Goal: Task Accomplishment & Management: Manage account settings

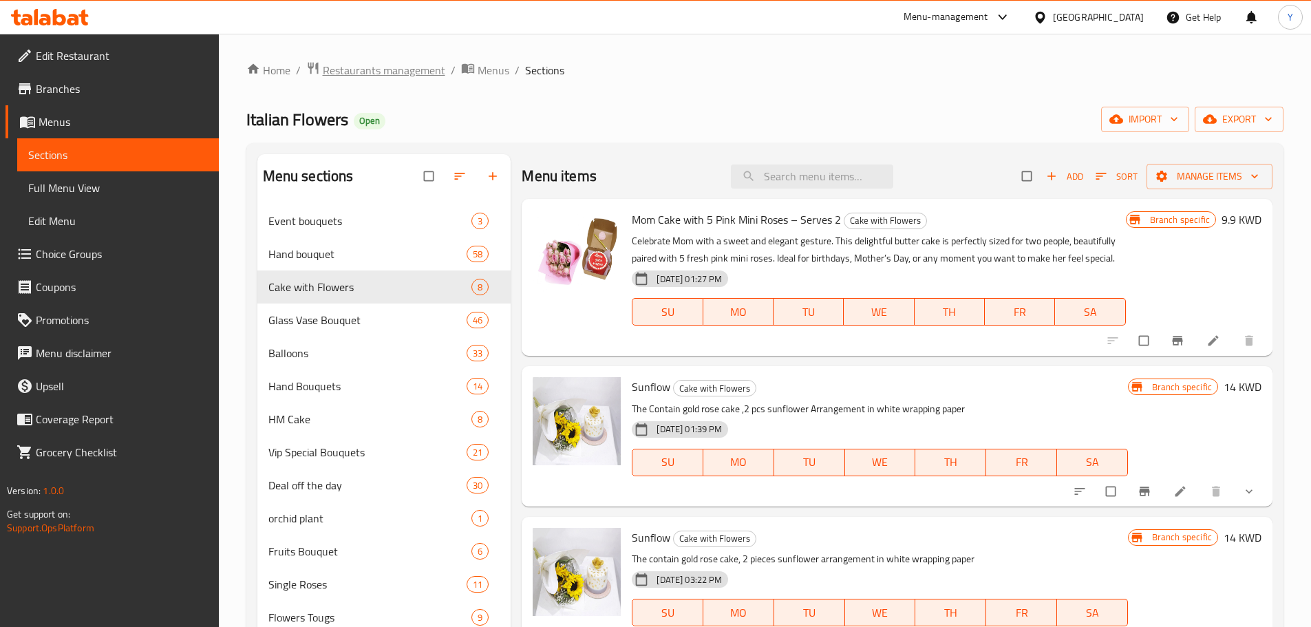
click at [412, 68] on span "Restaurants management" at bounding box center [384, 70] width 123 height 17
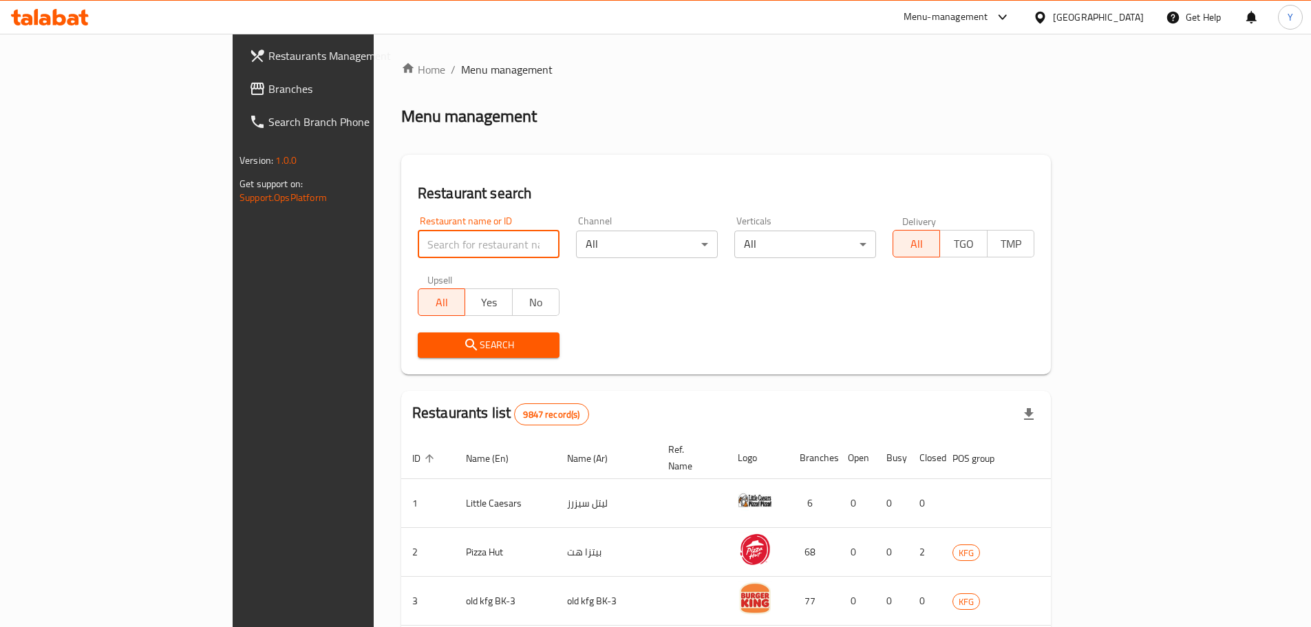
click at [418, 248] on input "search" at bounding box center [489, 245] width 142 height 28
type input "eufloria"
click button "Search" at bounding box center [489, 344] width 142 height 25
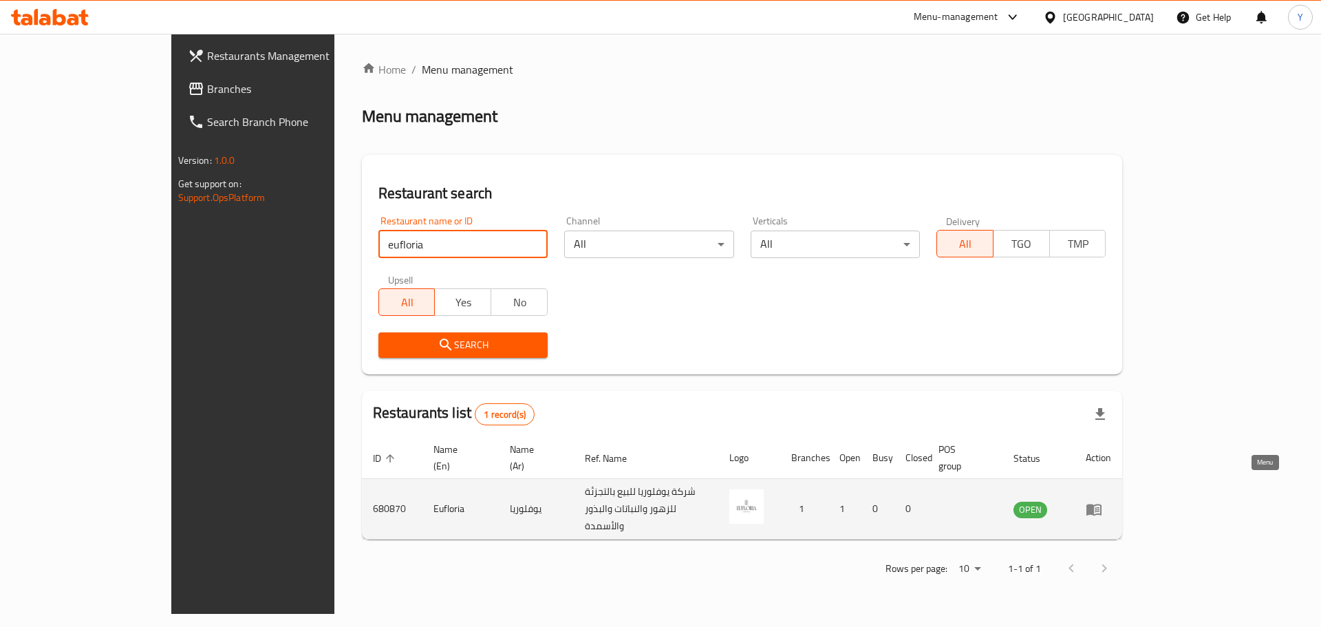
click at [1103, 501] on icon "enhanced table" at bounding box center [1094, 509] width 17 height 17
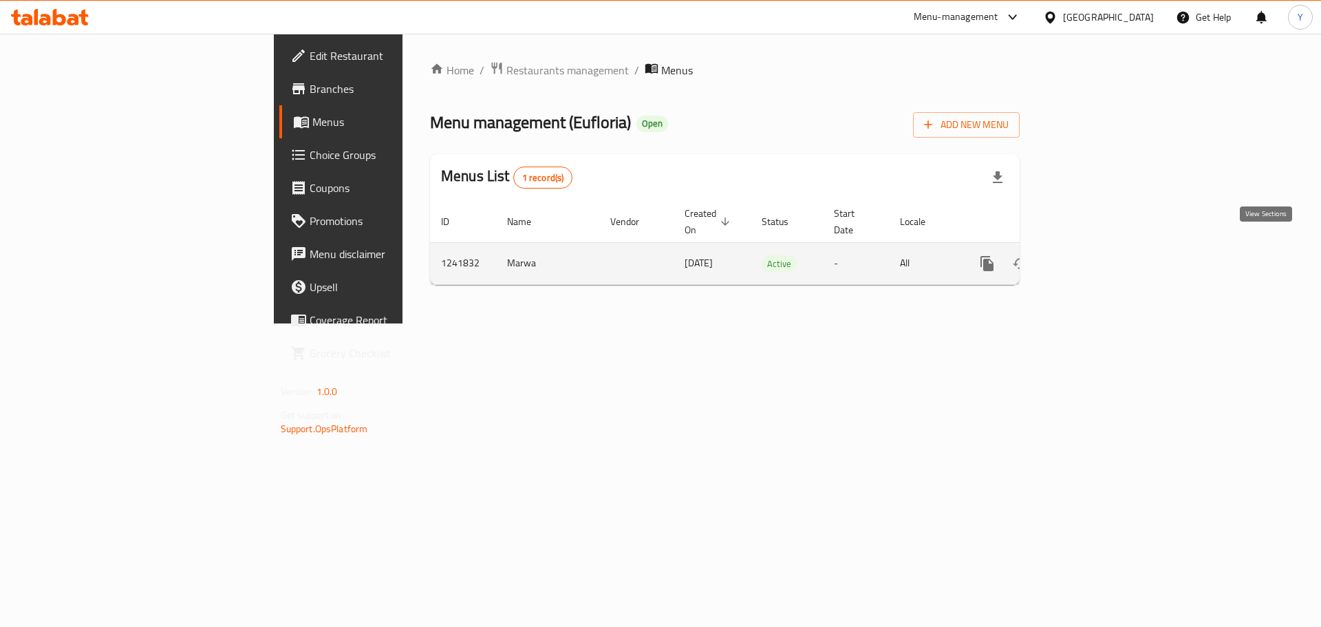
click at [1095, 256] on icon "enhanced table" at bounding box center [1086, 263] width 17 height 17
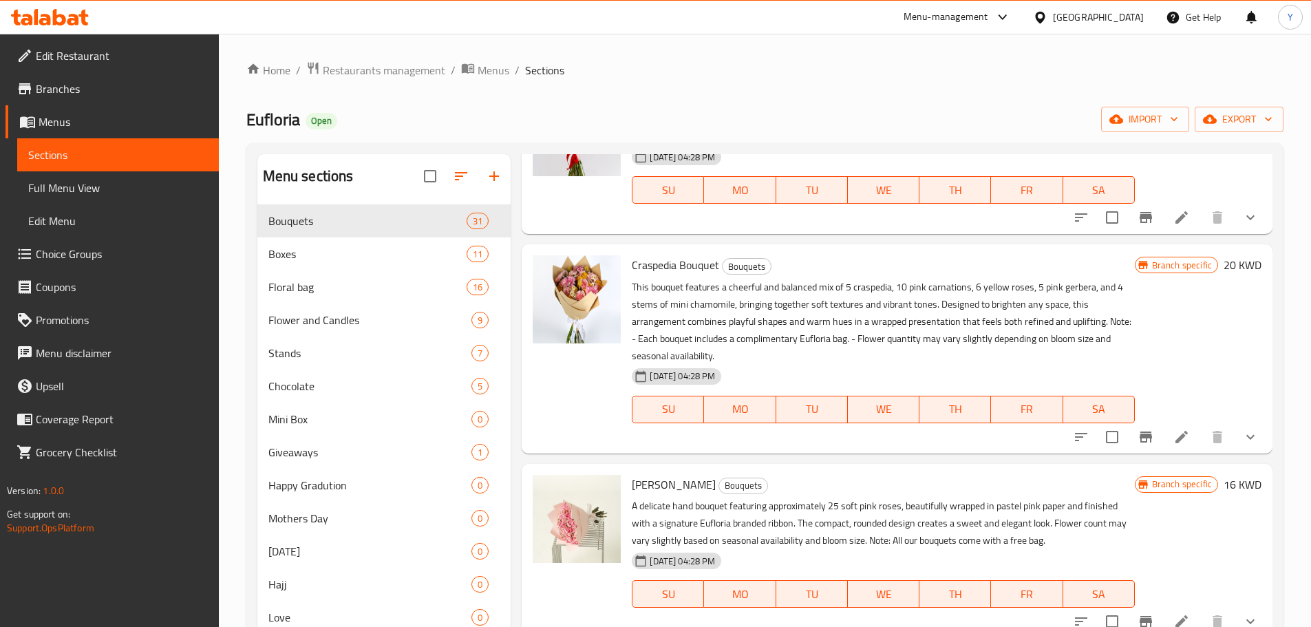
scroll to position [125, 0]
click at [1242, 213] on icon "show more" at bounding box center [1250, 214] width 17 height 17
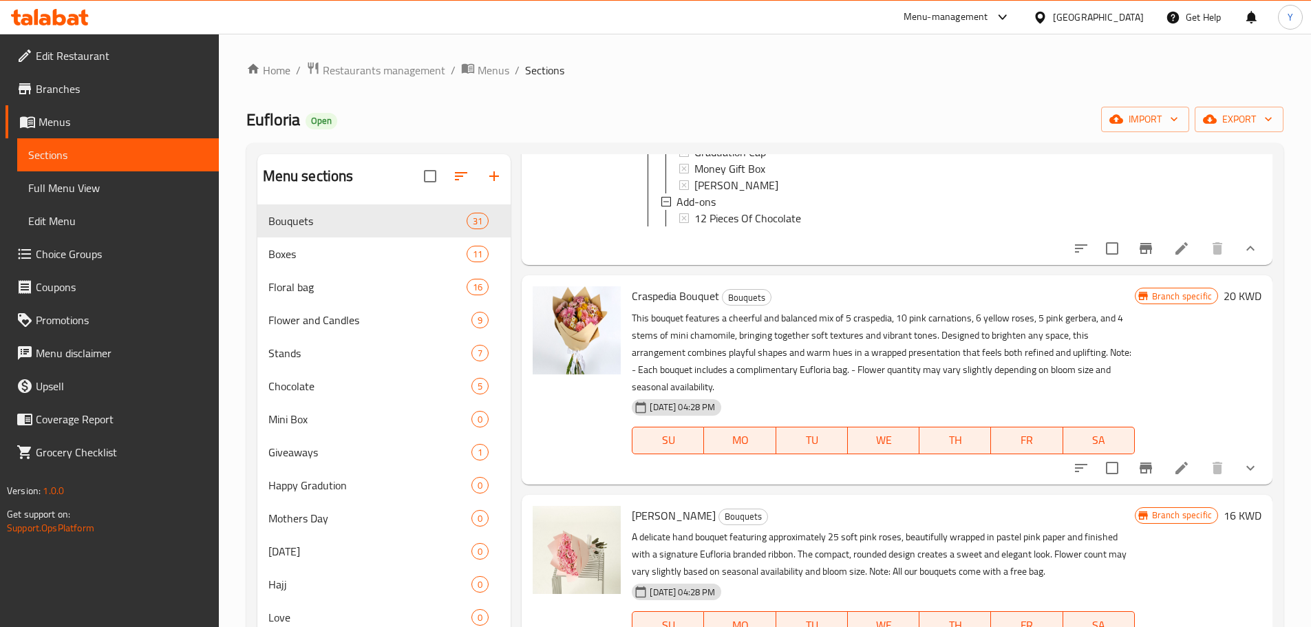
scroll to position [482, 0]
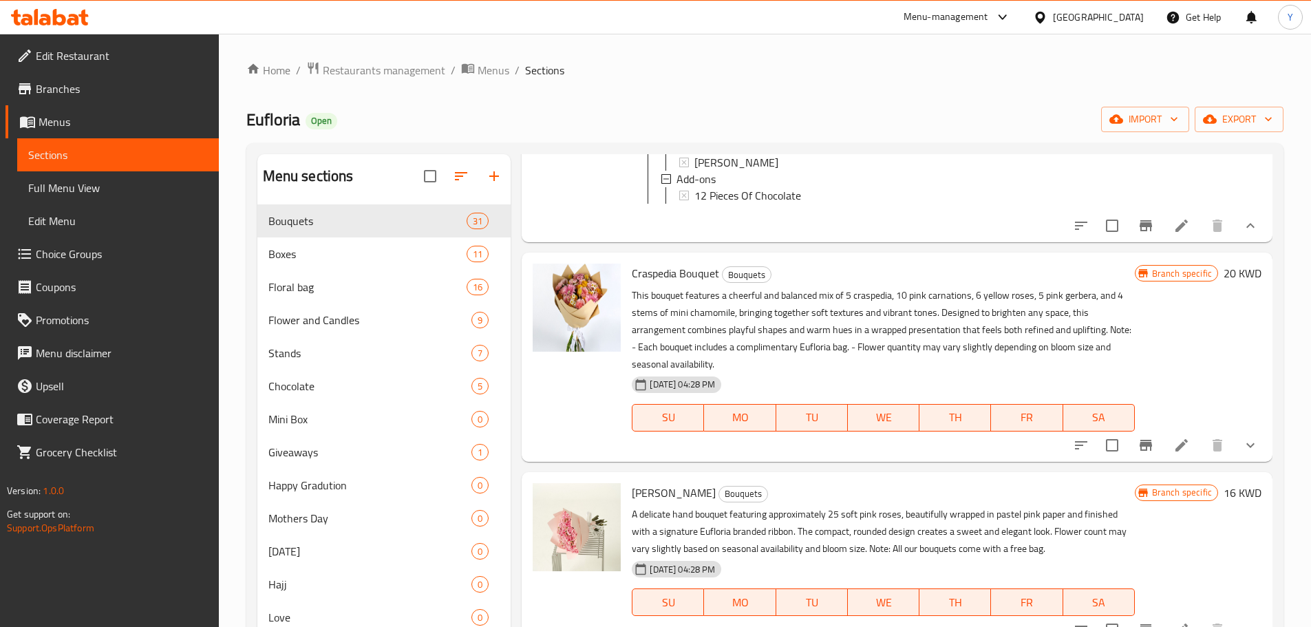
click at [1246, 454] on icon "show more" at bounding box center [1250, 445] width 17 height 17
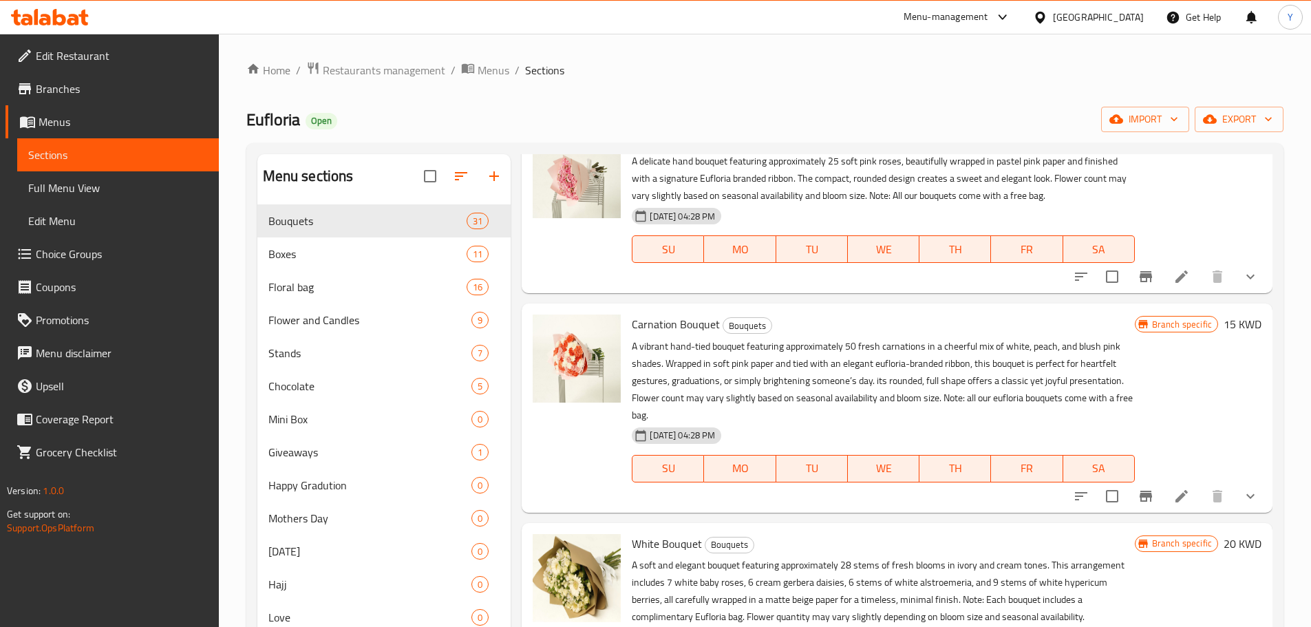
scroll to position [1205, 0]
click at [1244, 284] on button "show more" at bounding box center [1250, 275] width 33 height 33
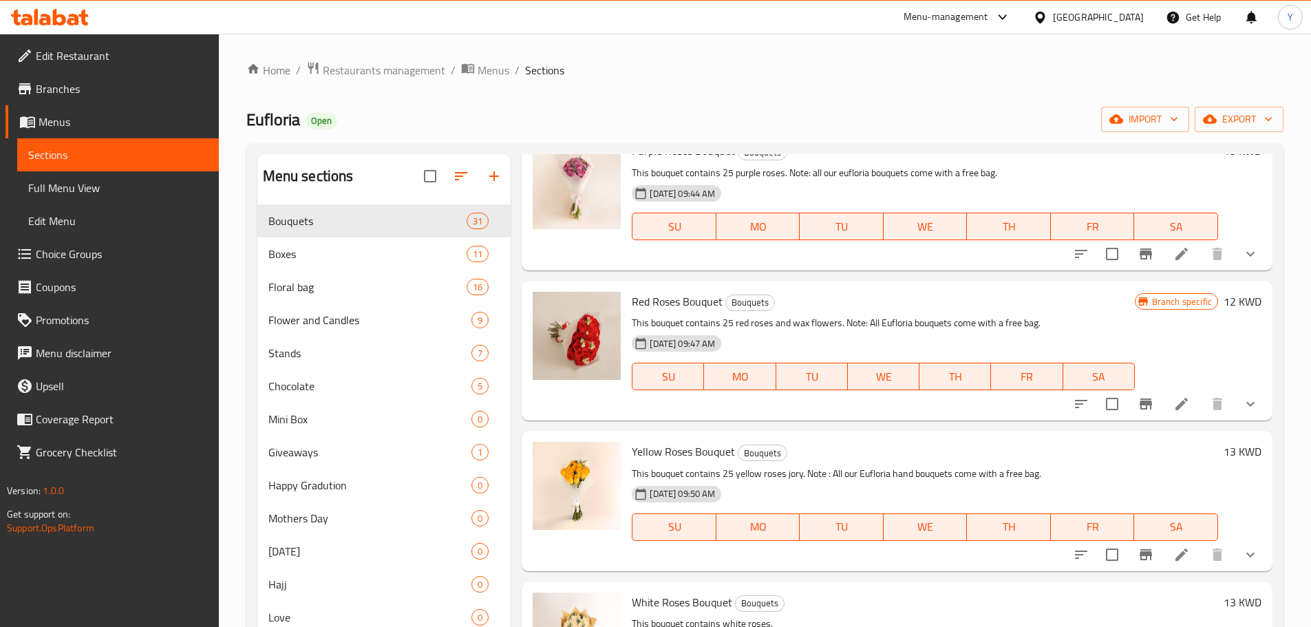
scroll to position [4336, 0]
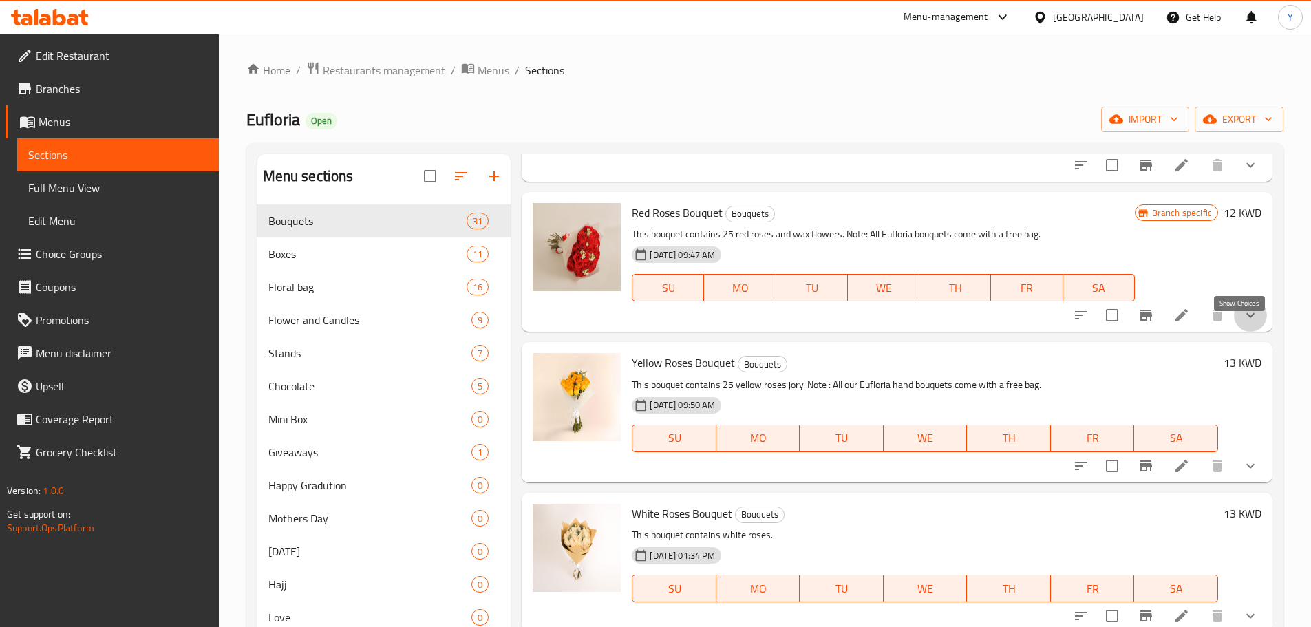
click at [1246, 318] on icon "show more" at bounding box center [1250, 315] width 8 height 5
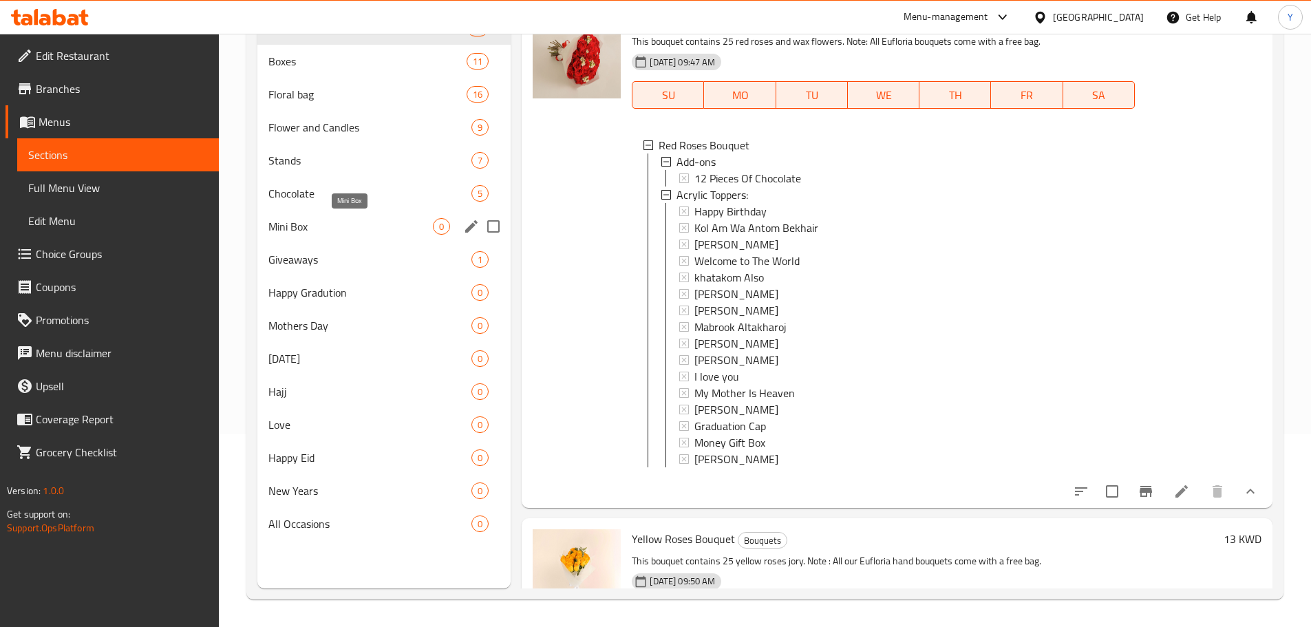
scroll to position [0, 0]
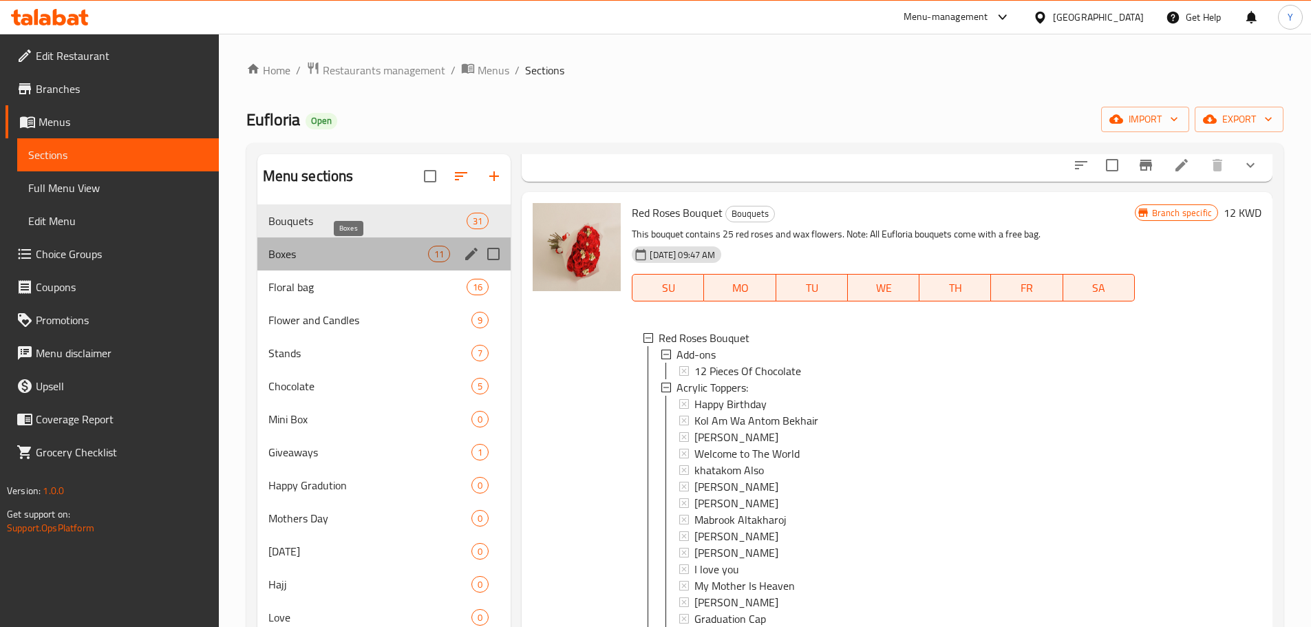
click at [375, 246] on span "Boxes" at bounding box center [348, 254] width 160 height 17
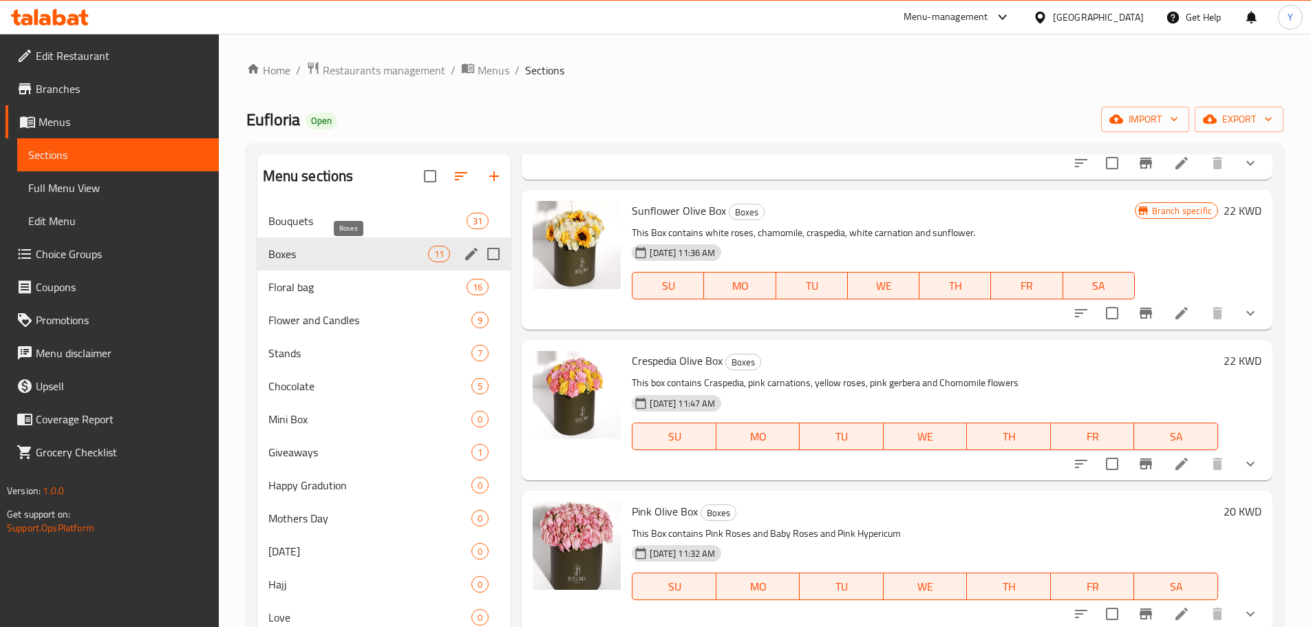
scroll to position [1216, 0]
click at [1242, 313] on icon "show more" at bounding box center [1250, 313] width 17 height 17
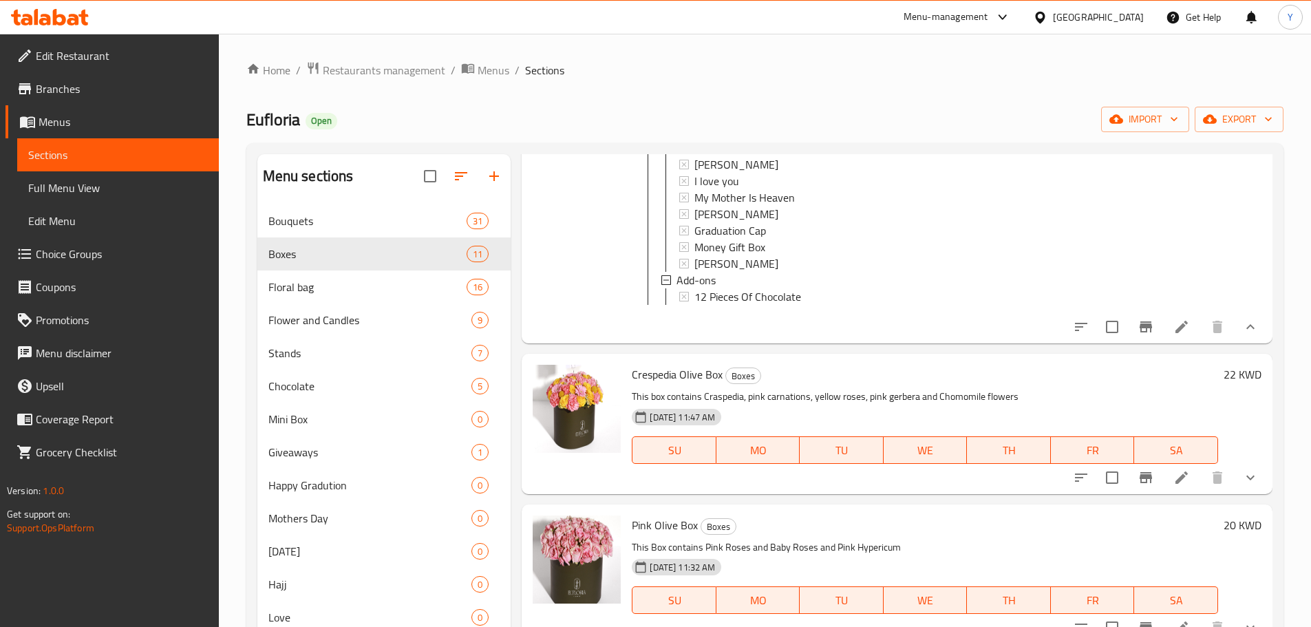
scroll to position [1595, 0]
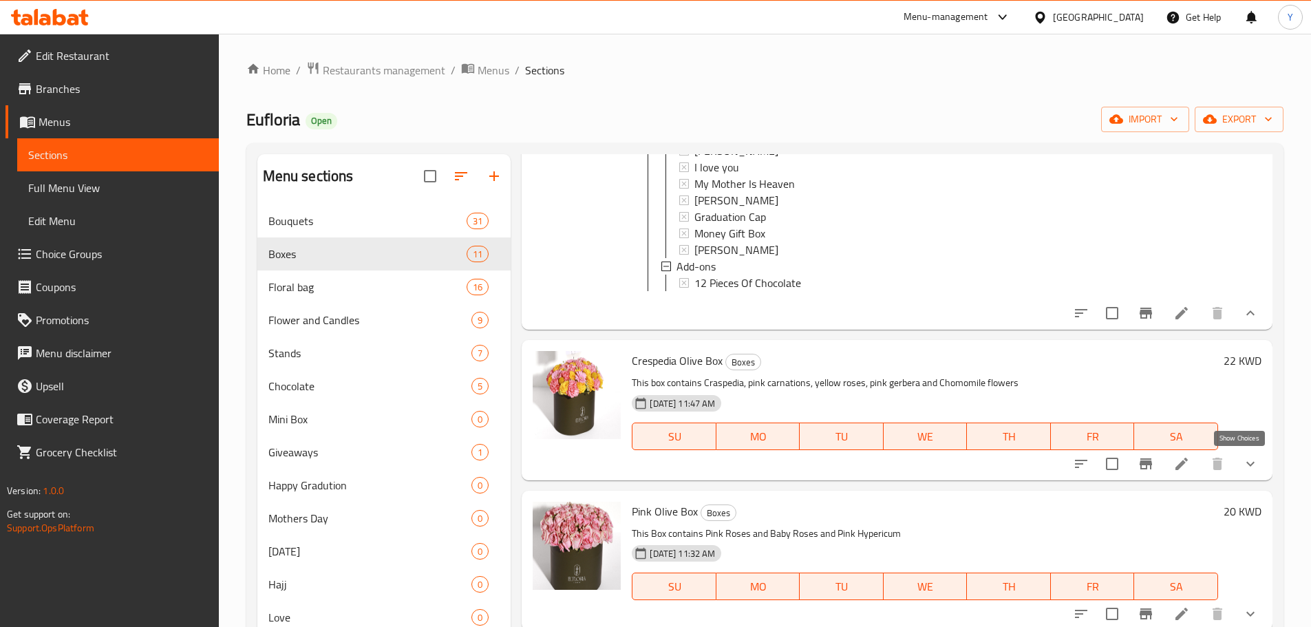
click at [1242, 468] on icon "show more" at bounding box center [1250, 464] width 17 height 17
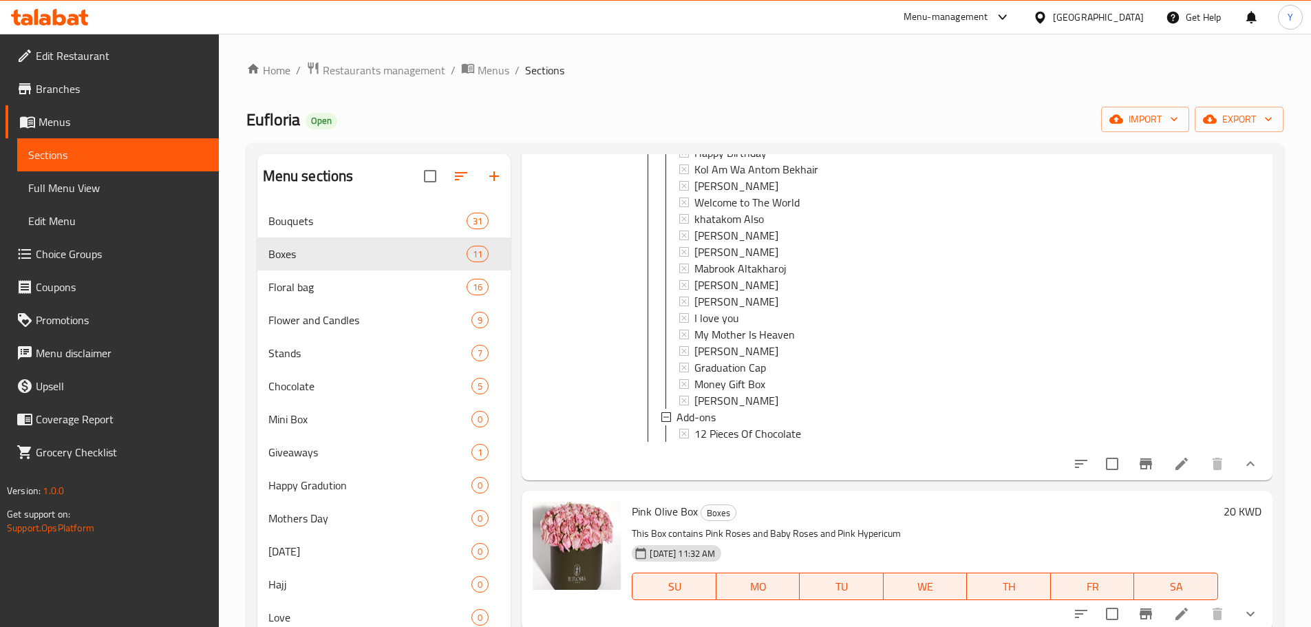
scroll to position [193, 0]
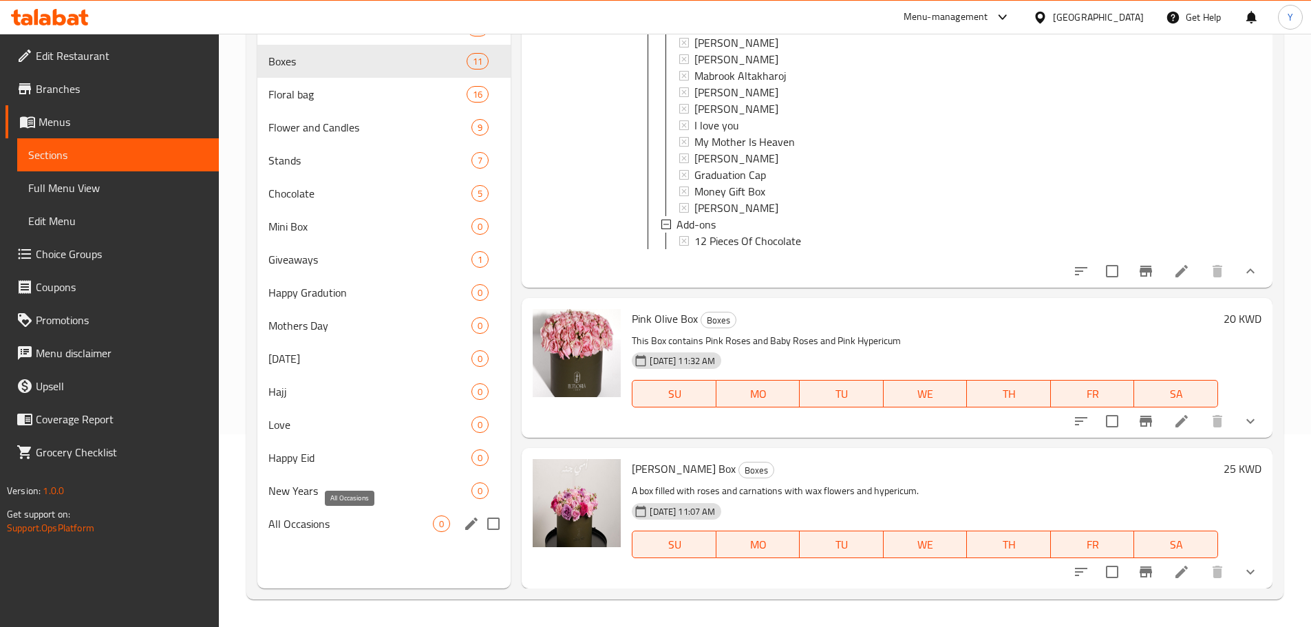
click at [361, 524] on span "All Occasions" at bounding box center [350, 523] width 165 height 17
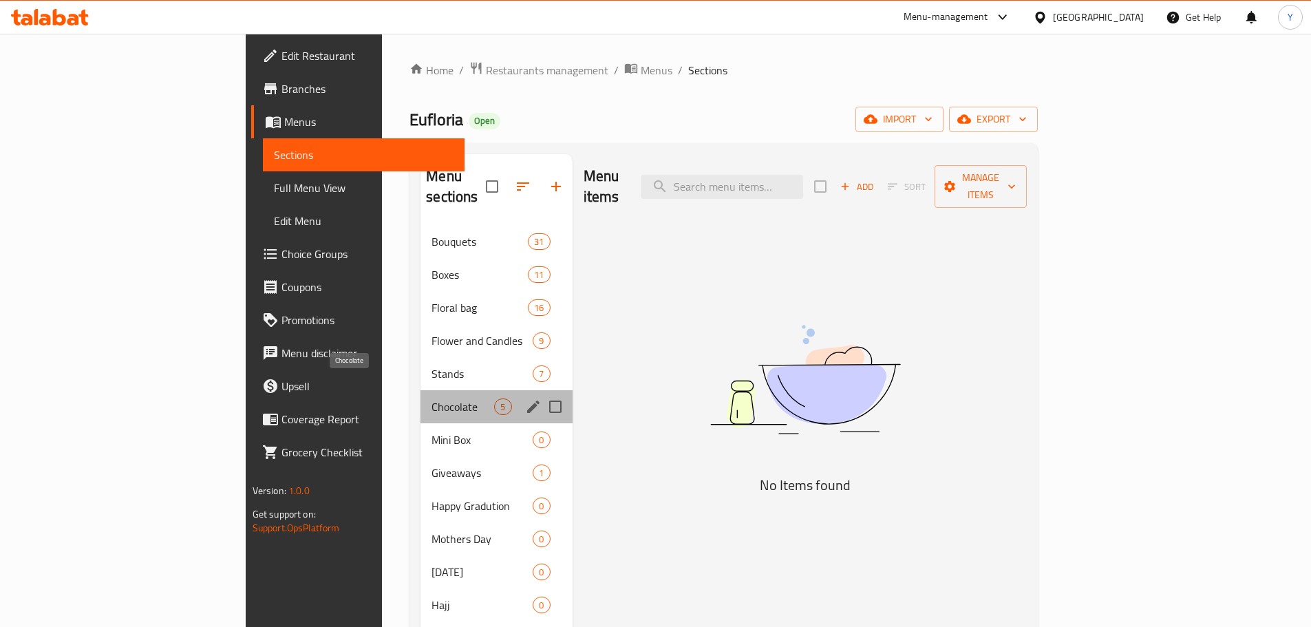
click at [432, 398] on span "Chocolate" at bounding box center [463, 406] width 63 height 17
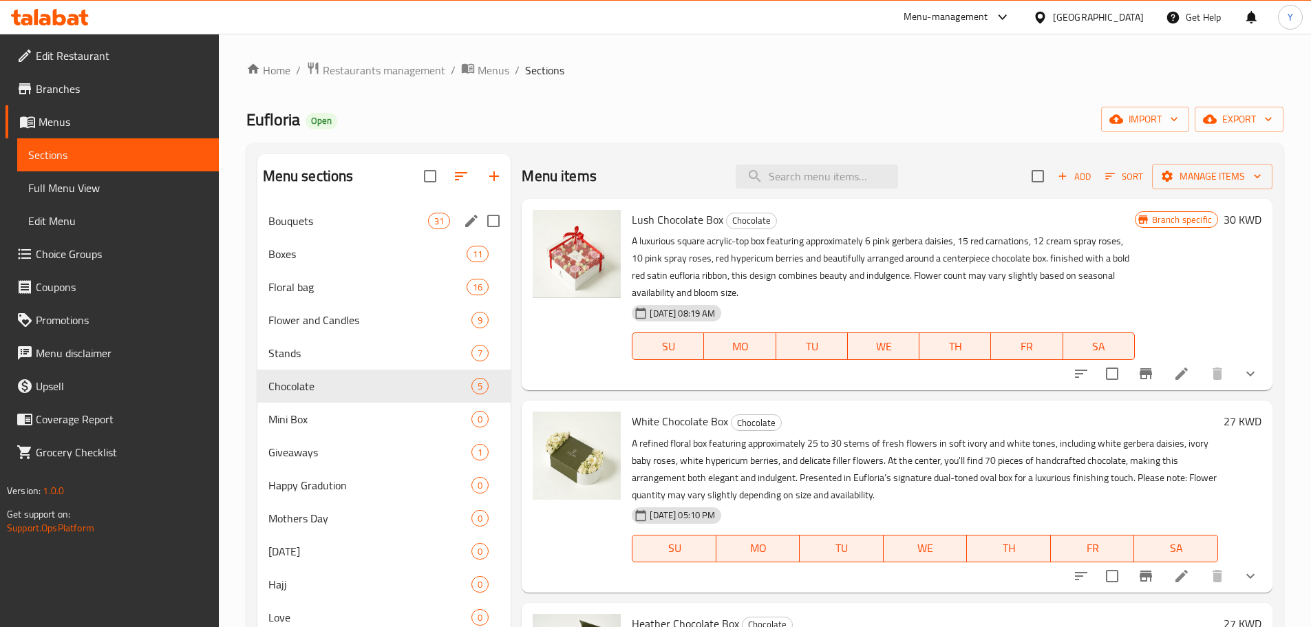
click at [313, 224] on span "Bouquets" at bounding box center [348, 221] width 160 height 17
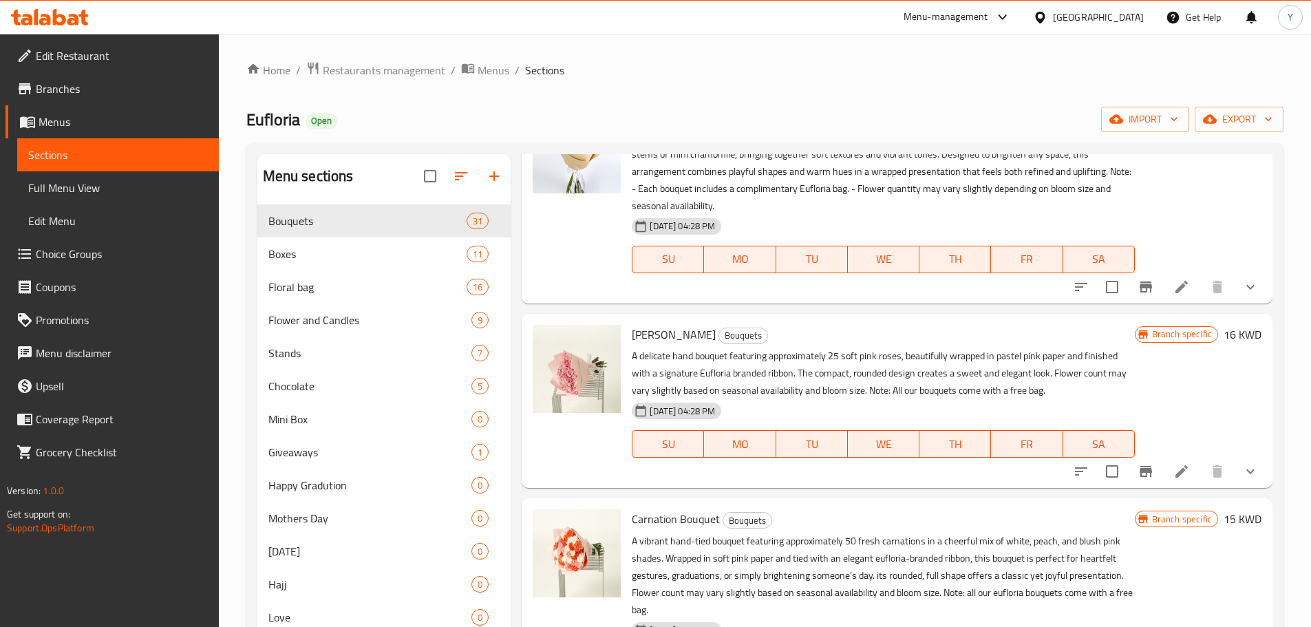
scroll to position [273, 0]
click at [1242, 288] on icon "show more" at bounding box center [1250, 286] width 17 height 17
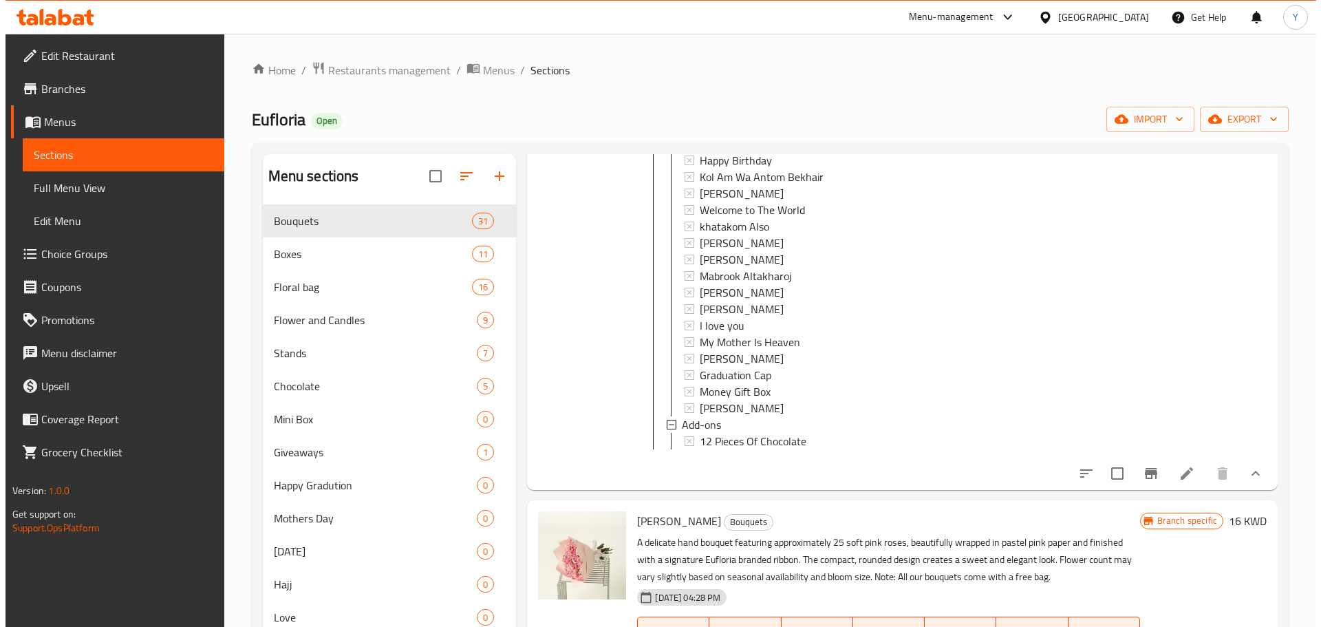
scroll to position [0, 0]
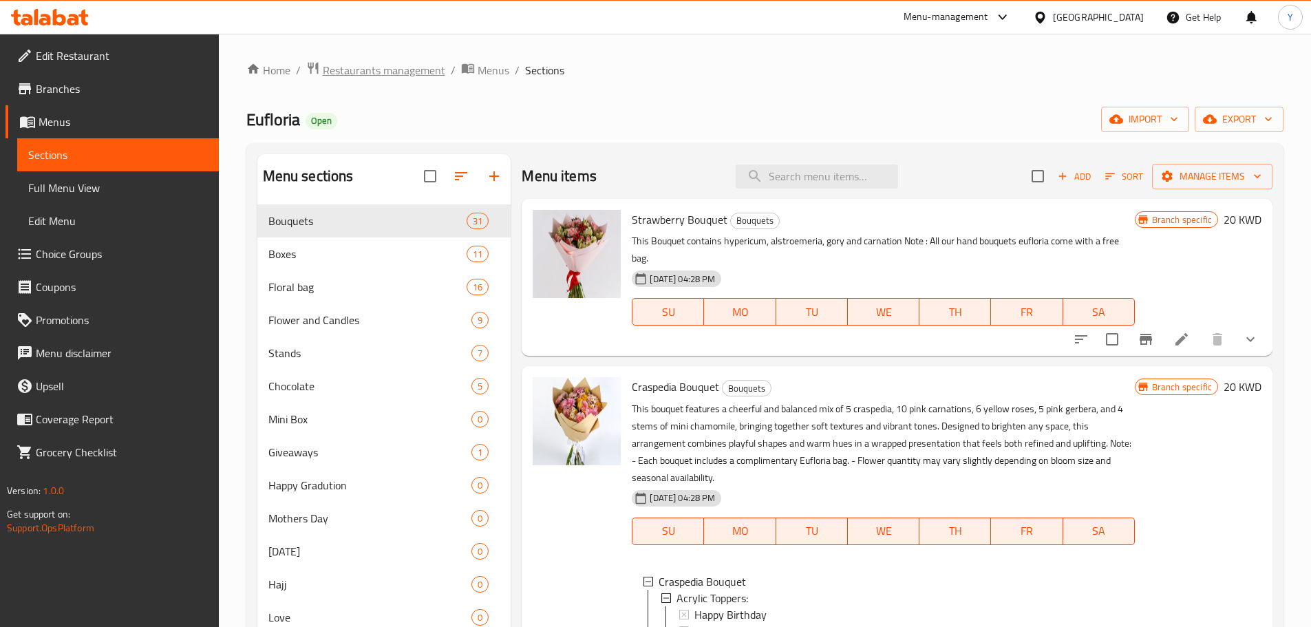
click at [345, 78] on span "Restaurants management" at bounding box center [384, 70] width 123 height 17
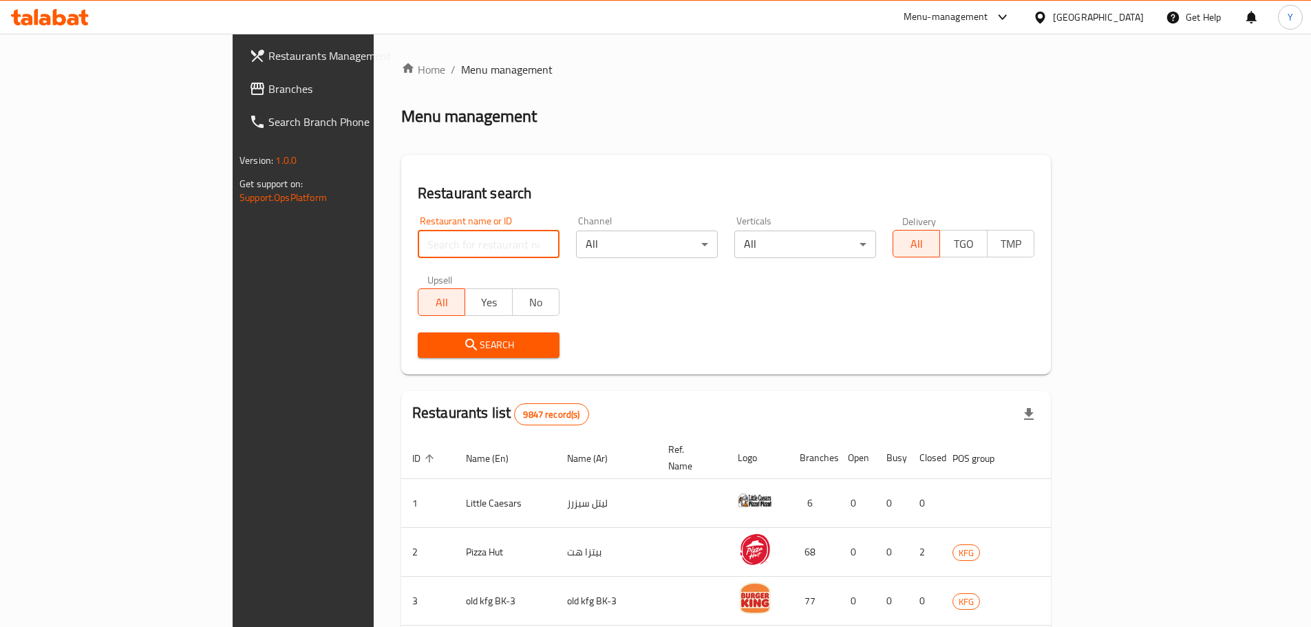
click at [418, 252] on input "search" at bounding box center [489, 245] width 142 height 28
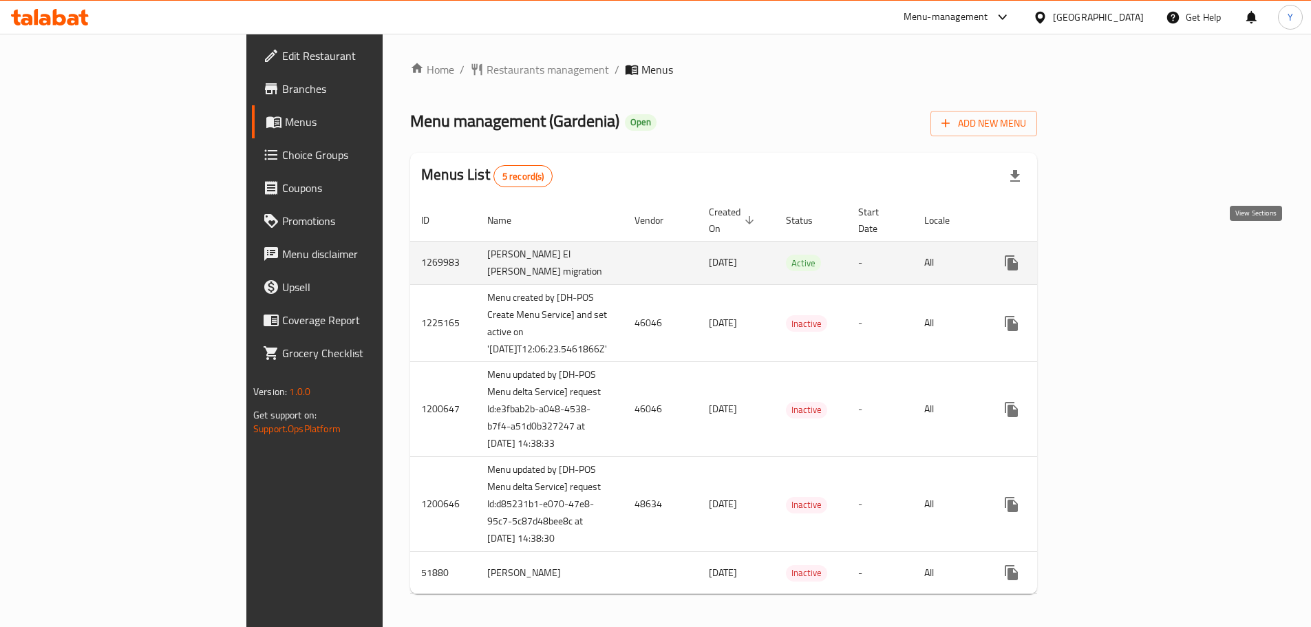
click at [1119, 255] on icon "enhanced table" at bounding box center [1111, 263] width 17 height 17
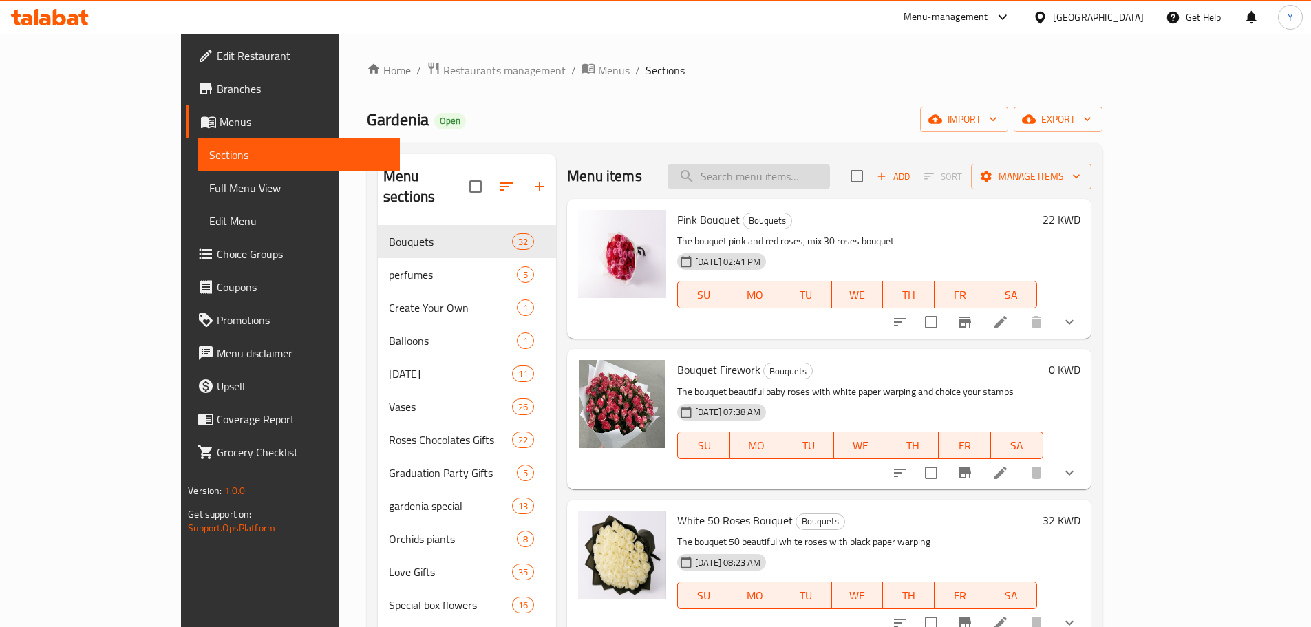
click at [798, 187] on div "Menu items Add Sort Manage items" at bounding box center [829, 176] width 524 height 45
click at [798, 187] on input "search" at bounding box center [749, 176] width 162 height 24
click at [835, 123] on div "Gardenia Open import export" at bounding box center [735, 119] width 736 height 25
click at [821, 169] on input "search" at bounding box center [749, 176] width 162 height 24
paste input "Boke 16"
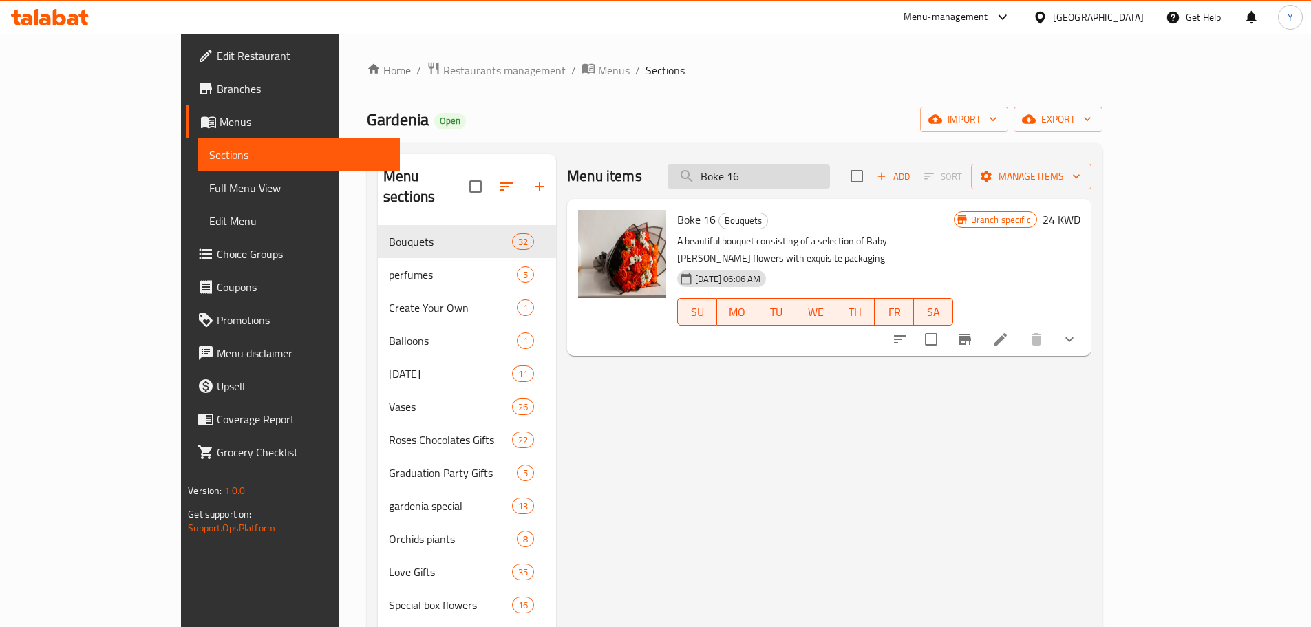
click at [801, 183] on input "Boke 16" at bounding box center [749, 176] width 162 height 24
paste input "lack Velvet Box 88"
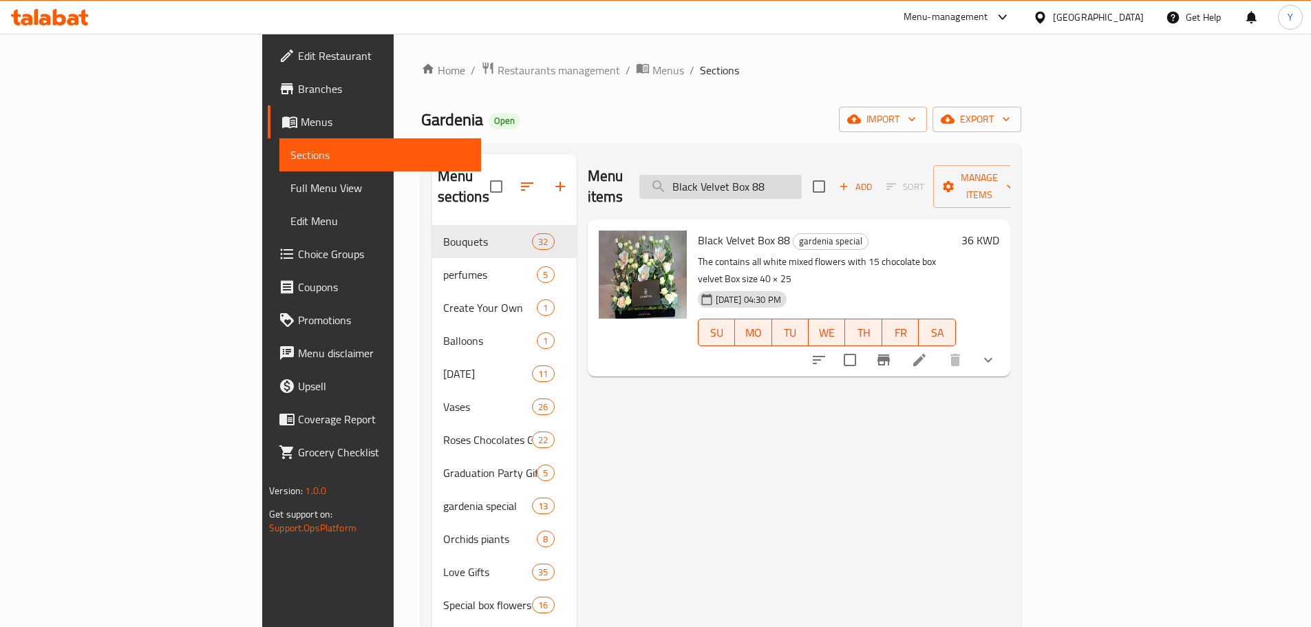
click at [802, 176] on input "Black Velvet Box 88" at bounding box center [720, 187] width 162 height 24
paste input "Velvet 3"
click at [802, 176] on input "Velvet 3" at bounding box center [720, 187] width 162 height 24
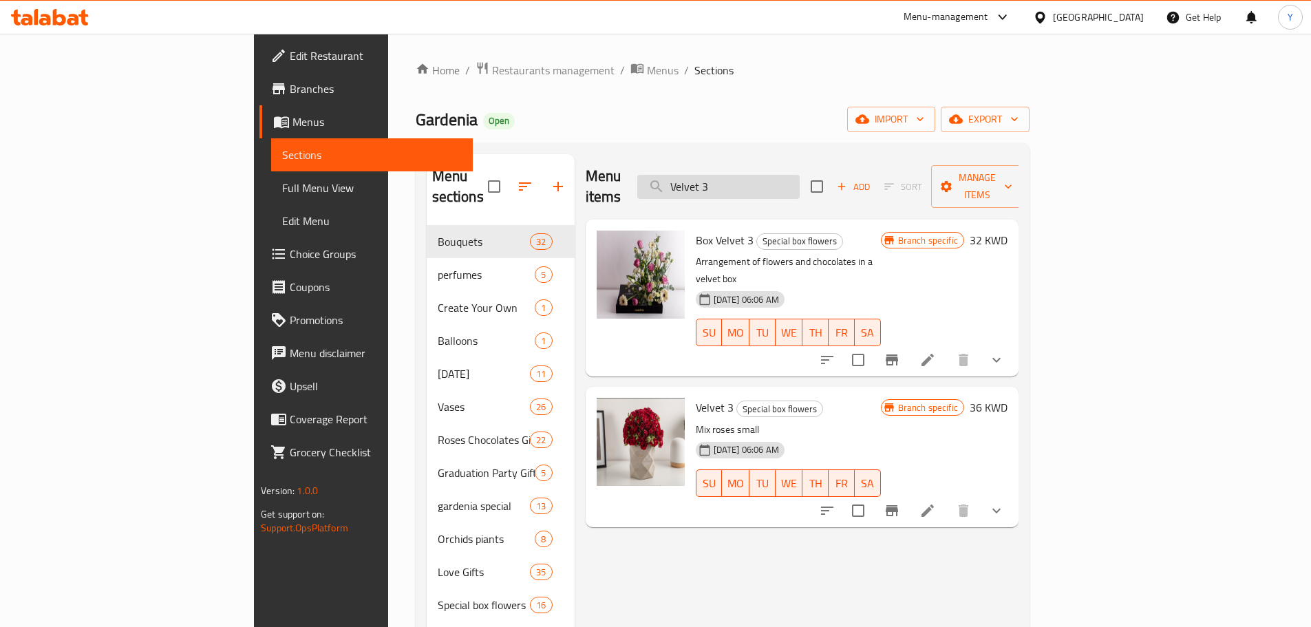
click at [784, 180] on input "Velvet 3" at bounding box center [718, 187] width 162 height 24
paste input "4"
click at [784, 180] on input "Velvet 4" at bounding box center [718, 187] width 162 height 24
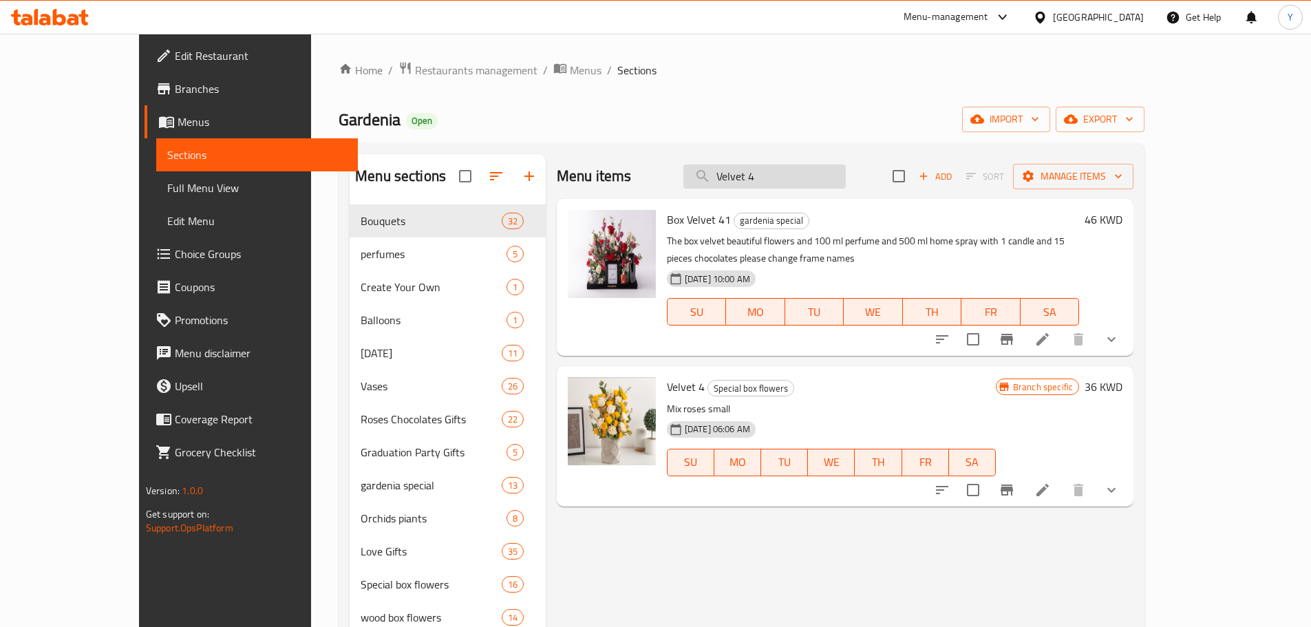
click at [834, 182] on input "Velvet 4" at bounding box center [764, 176] width 162 height 24
paste input "5"
click at [834, 182] on input "Velvet 5" at bounding box center [764, 176] width 162 height 24
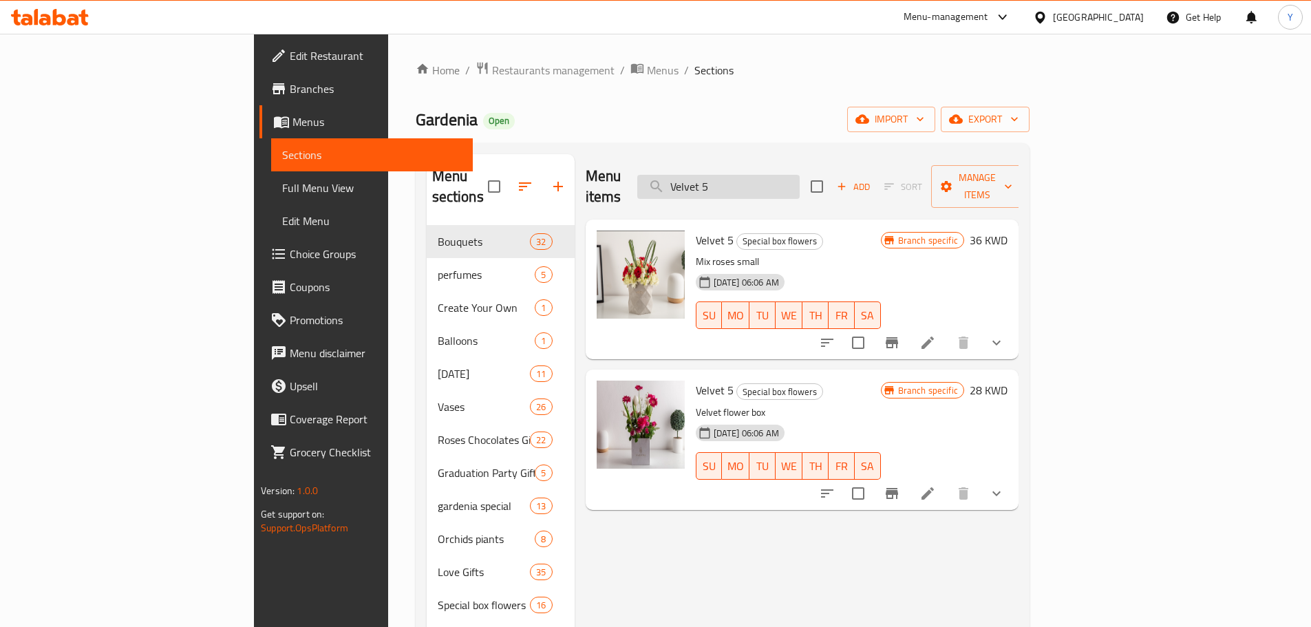
click at [800, 180] on input "Velvet 5" at bounding box center [718, 187] width 162 height 24
paste input "G 10"
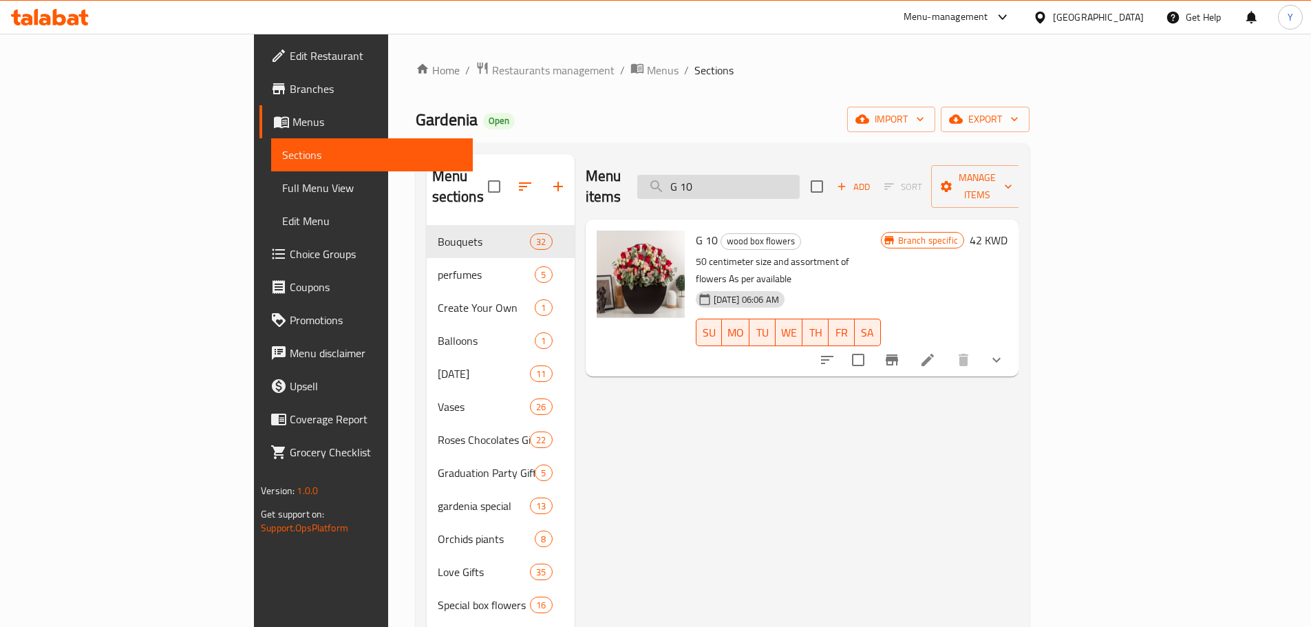
click at [800, 181] on input "G 10" at bounding box center [718, 187] width 162 height 24
paste input "R 2"
click at [800, 181] on input "R 20" at bounding box center [718, 187] width 162 height 24
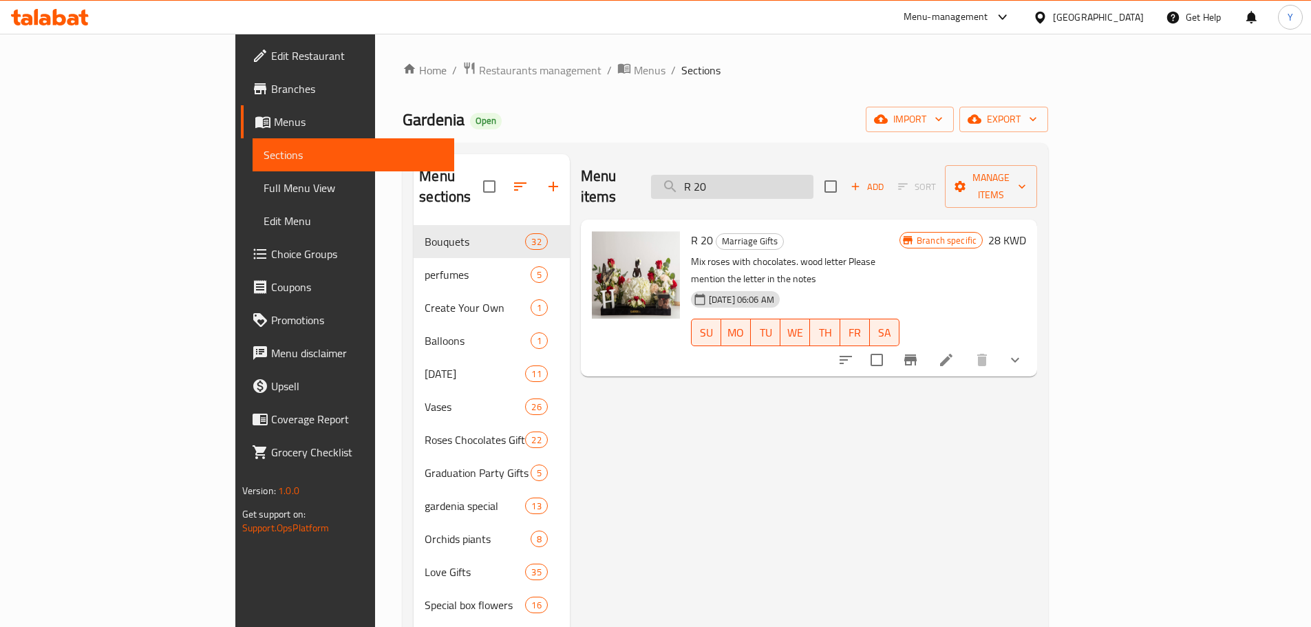
click at [813, 175] on input "R 20" at bounding box center [732, 187] width 162 height 24
paste input "Hz1"
click at [813, 175] on input "Hz1" at bounding box center [732, 187] width 162 height 24
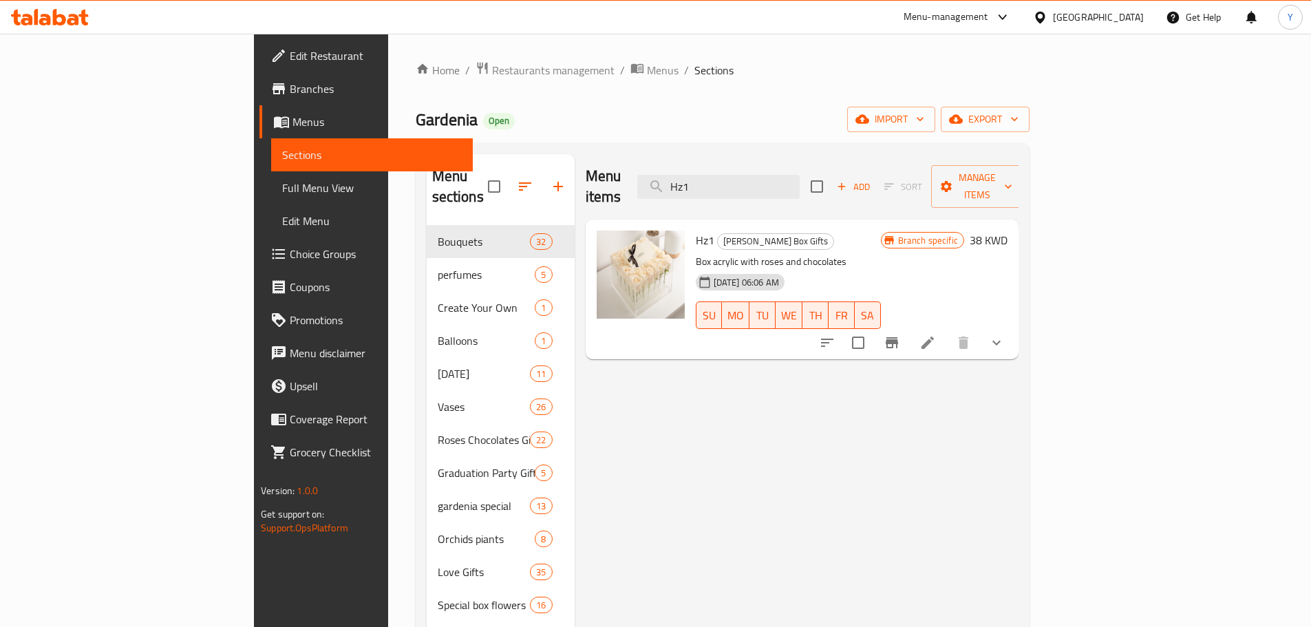
type input "Hz1"
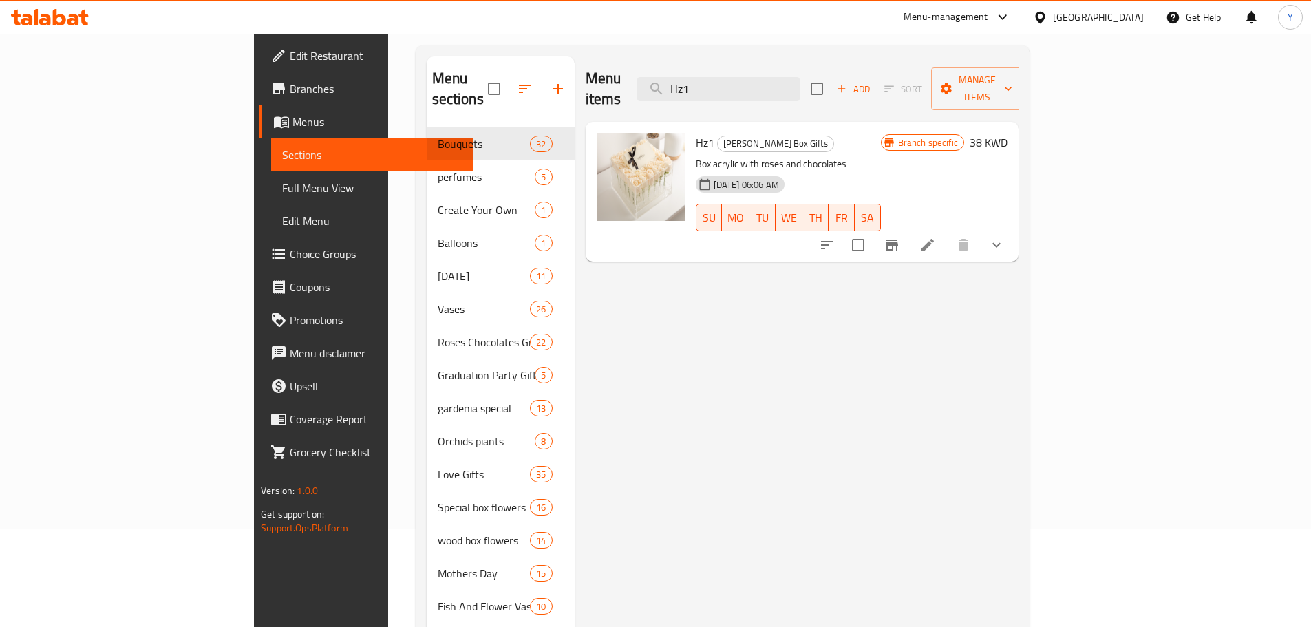
scroll to position [98, 0]
click at [628, 405] on div "Menu items Hz1 Add Sort Manage items Hz1 [PERSON_NAME] Box Gifts Box acrylic wi…" at bounding box center [797, 441] width 444 height 770
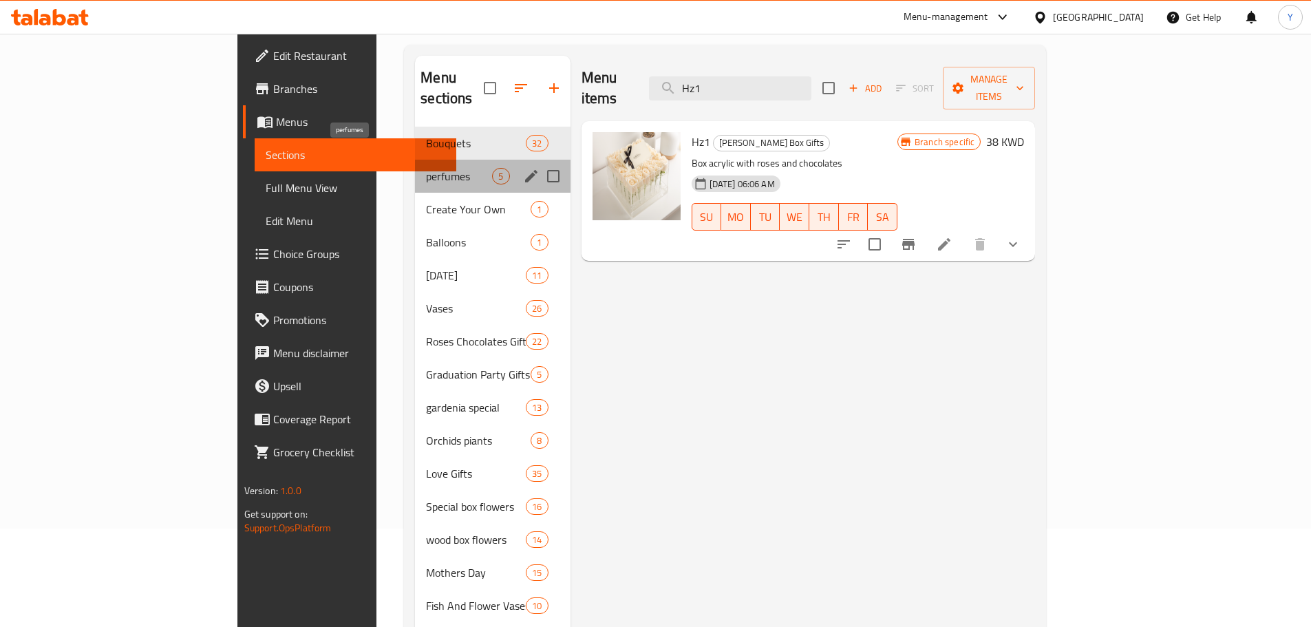
click at [426, 168] on span "perfumes" at bounding box center [459, 176] width 66 height 17
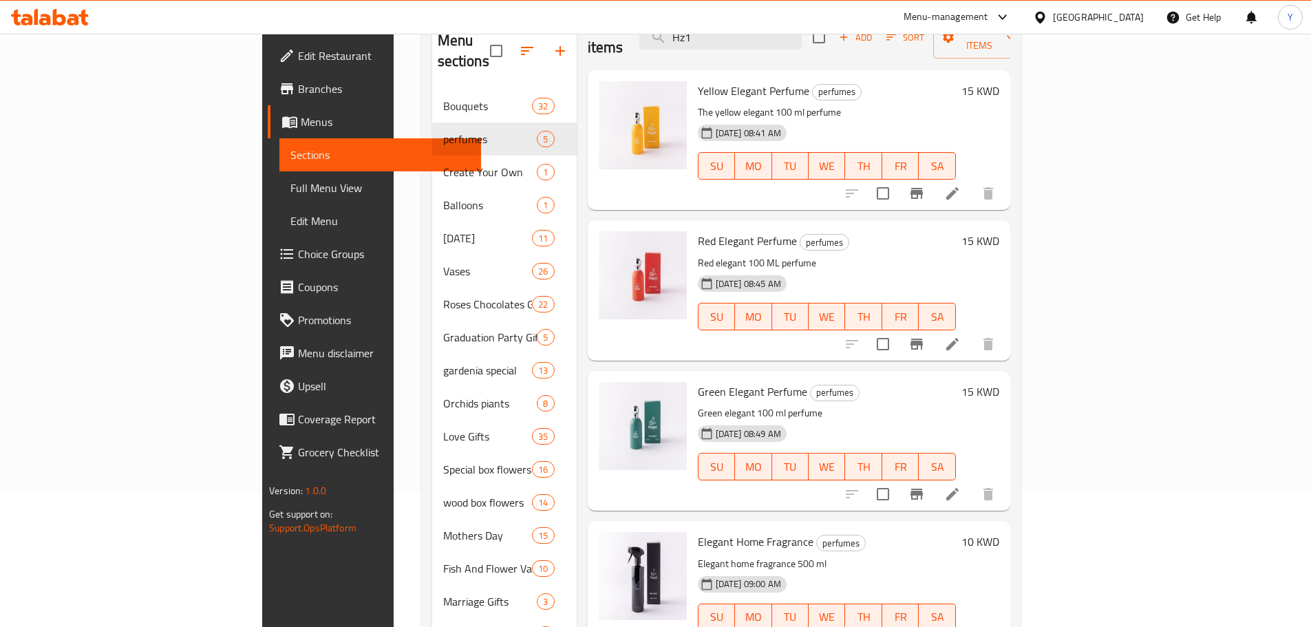
scroll to position [21, 0]
